Goal: Task Accomplishment & Management: Use online tool/utility

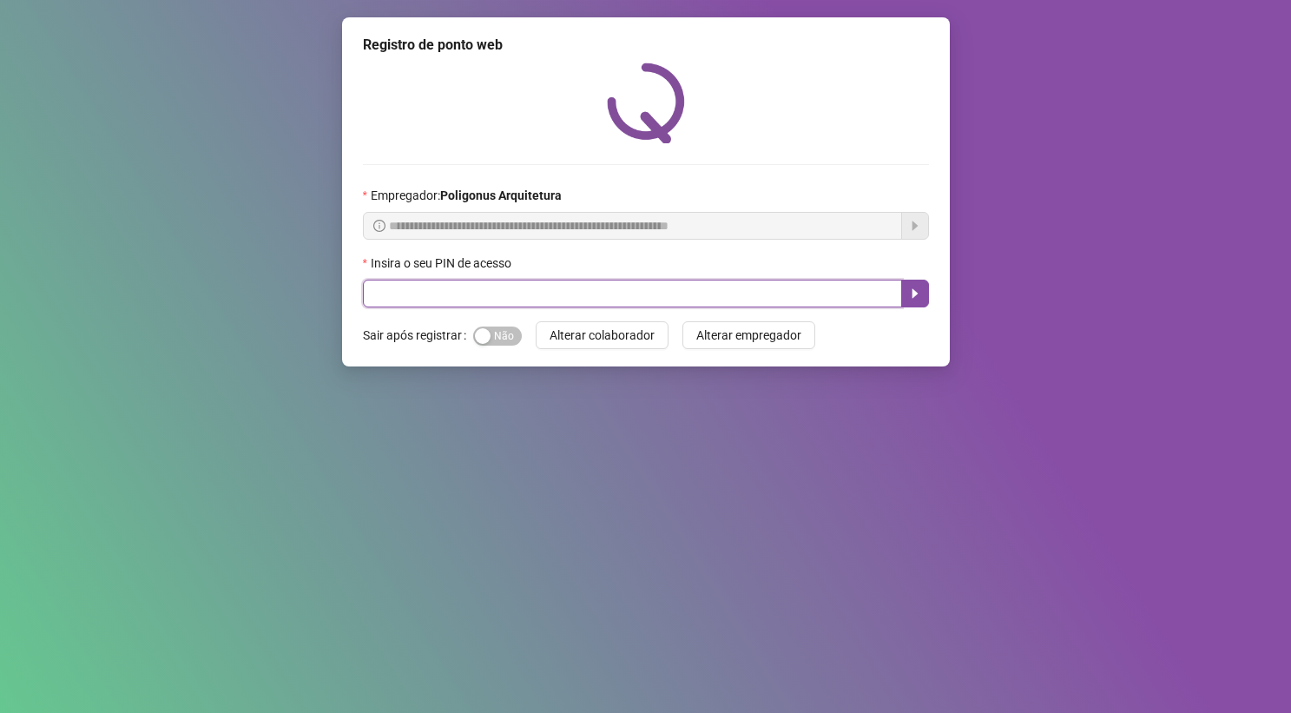
click at [773, 291] on input "text" at bounding box center [632, 293] width 539 height 28
type input "*****"
click at [912, 294] on icon "caret-right" at bounding box center [914, 294] width 6 height 10
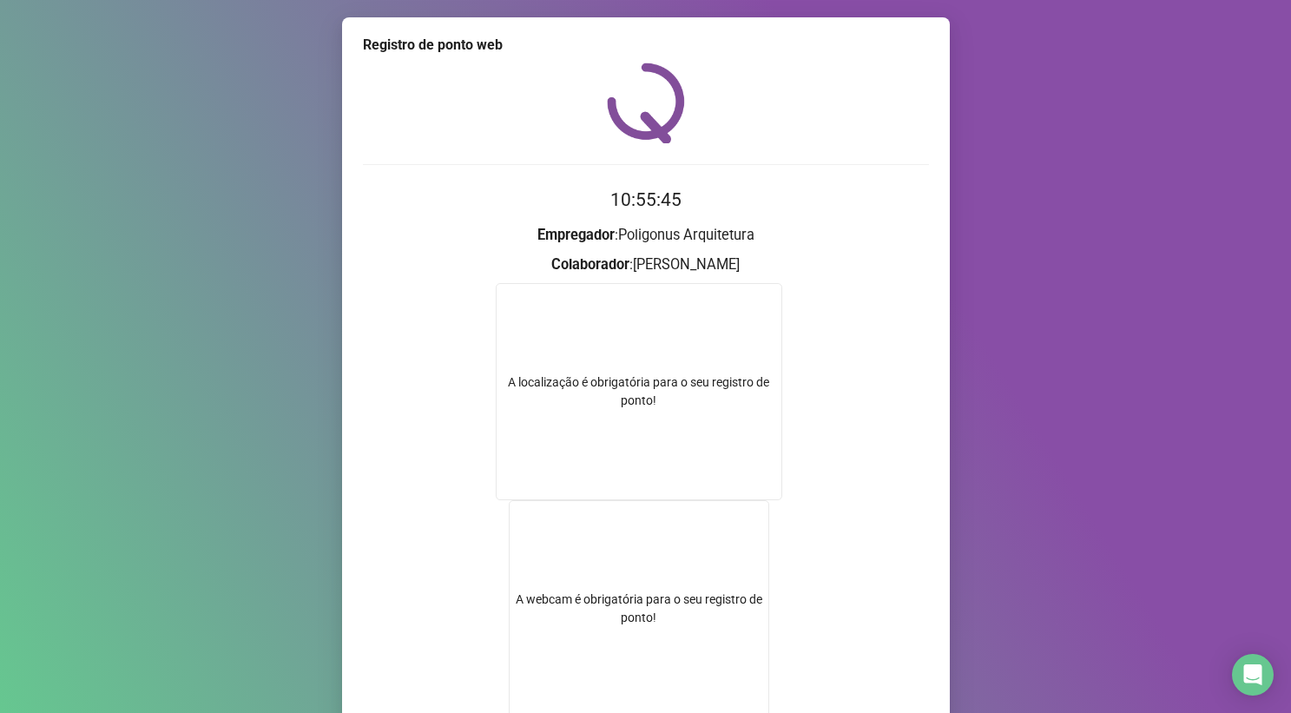
click at [737, 240] on h3 "Empregador : Poligonus Arquitetura" at bounding box center [646, 235] width 566 height 23
click at [728, 269] on h3 "Colaborador : [PERSON_NAME]" at bounding box center [646, 264] width 566 height 23
click at [422, 43] on div "Registro de ponto web" at bounding box center [646, 45] width 566 height 21
click at [638, 119] on img at bounding box center [646, 102] width 78 height 81
click at [647, 210] on time "10:55:51" at bounding box center [645, 199] width 71 height 21
